Goal: Navigation & Orientation: Find specific page/section

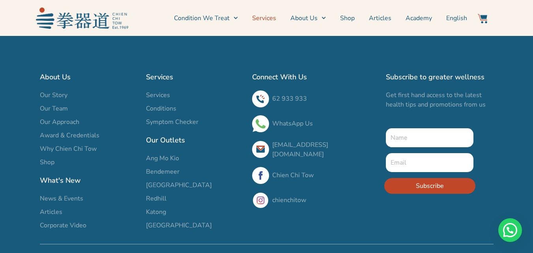
click at [257, 17] on link "Services" at bounding box center [264, 18] width 24 height 20
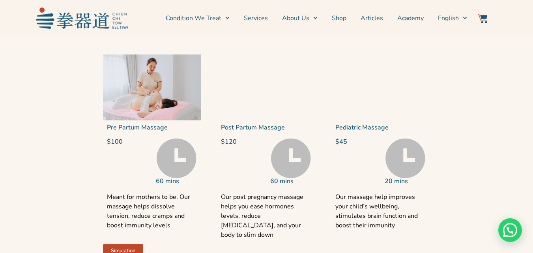
scroll to position [1657, 0]
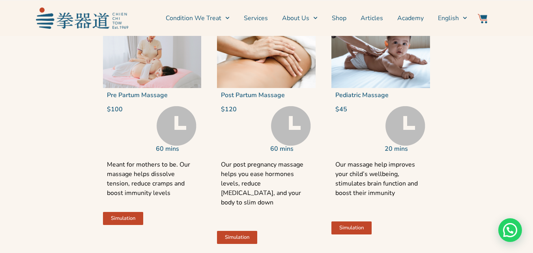
click at [136, 85] on img at bounding box center [152, 55] width 99 height 66
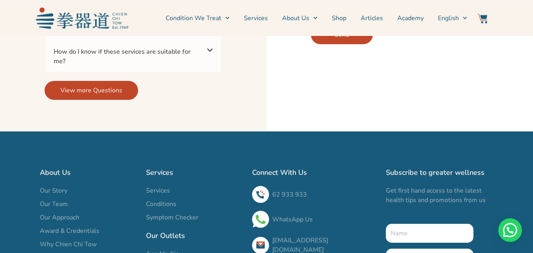
scroll to position [1930, 0]
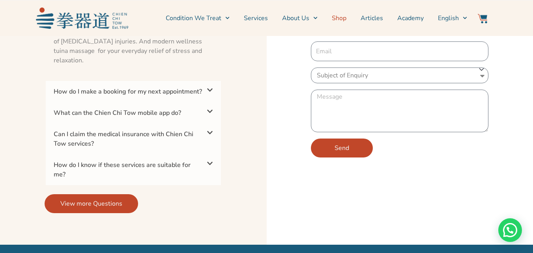
click at [338, 17] on link "Shop" at bounding box center [339, 18] width 15 height 20
